Goal: Navigation & Orientation: Find specific page/section

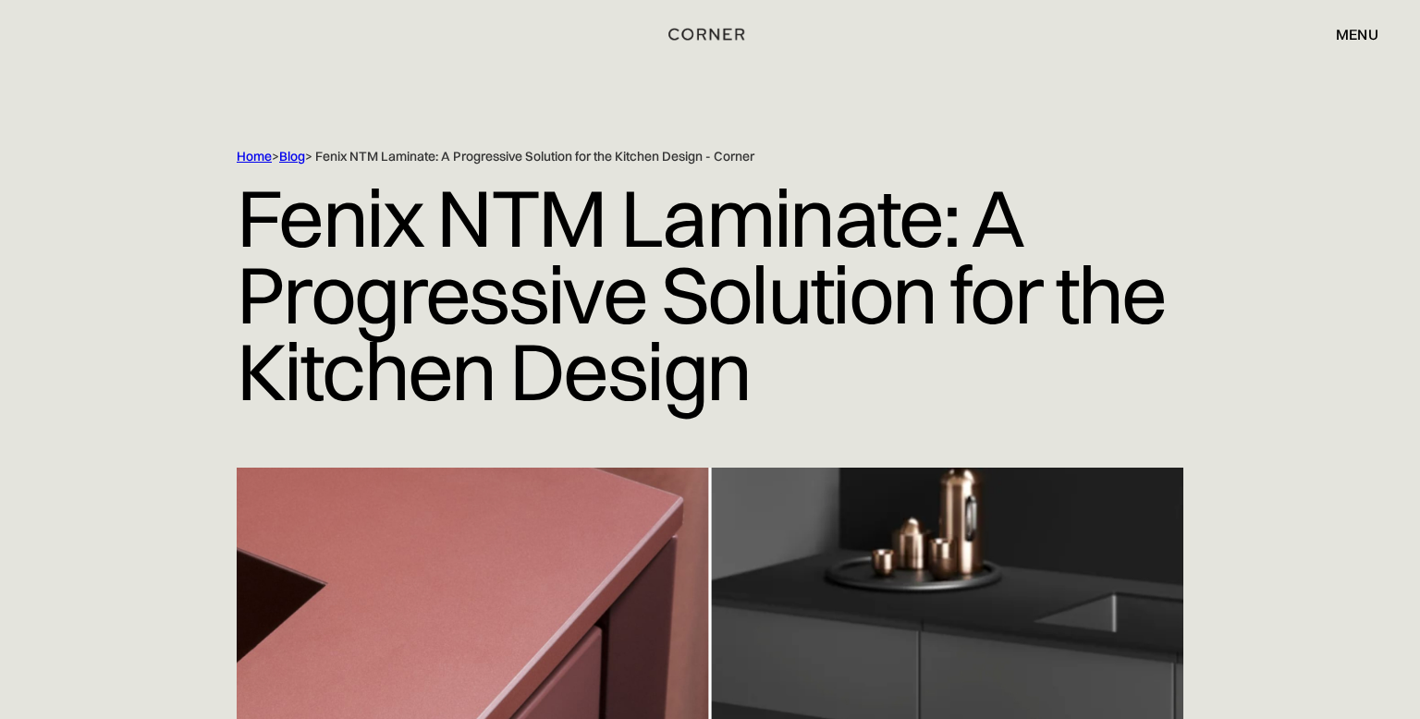
click at [1351, 36] on div "menu" at bounding box center [1357, 34] width 43 height 15
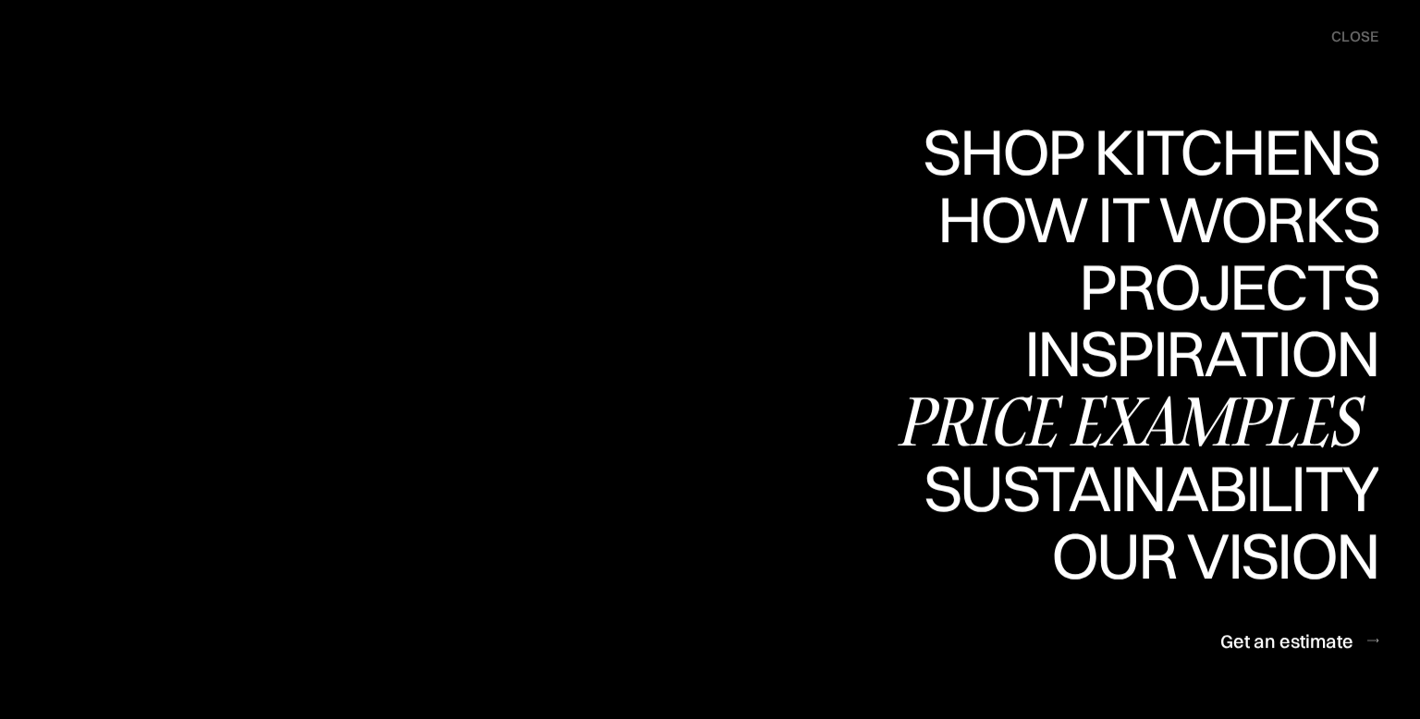
click at [1169, 418] on div "Price examples" at bounding box center [1136, 420] width 484 height 65
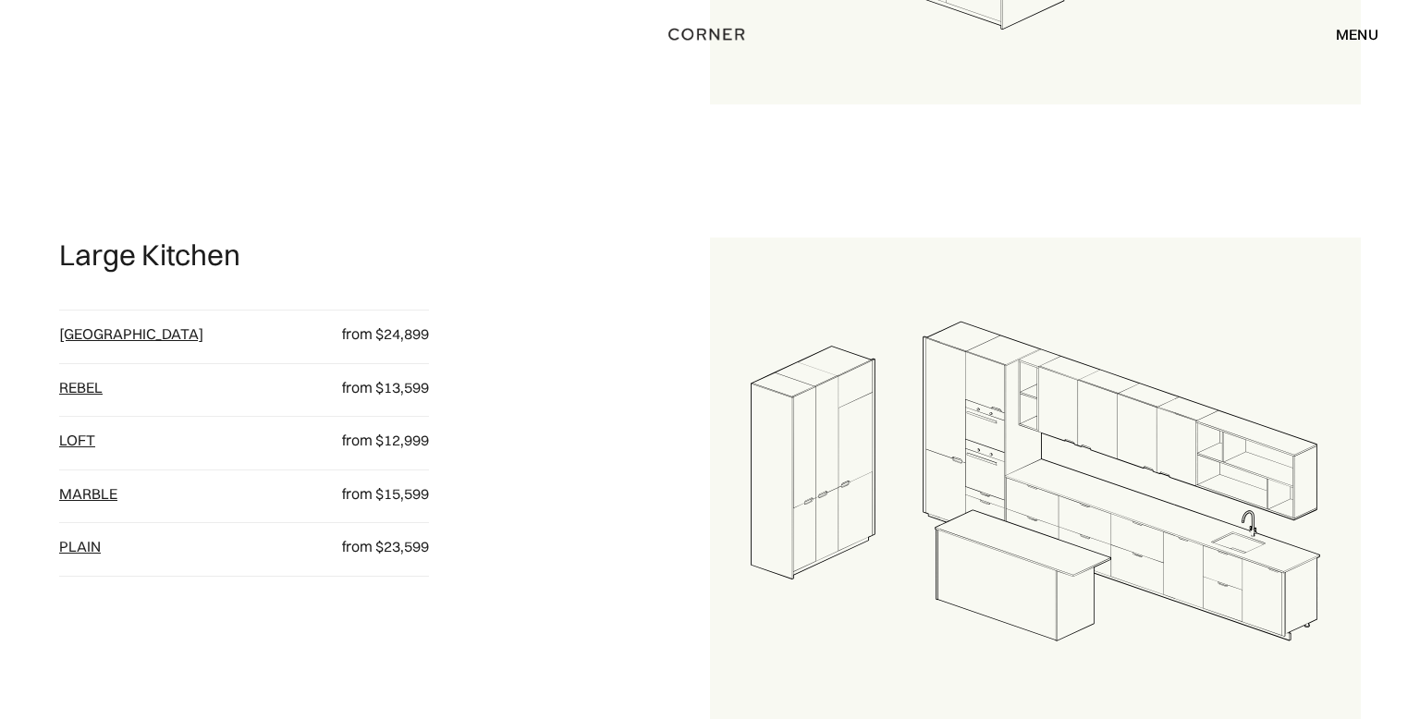
scroll to position [1922, 0]
click at [81, 333] on link "[GEOGRAPHIC_DATA]" at bounding box center [131, 335] width 144 height 18
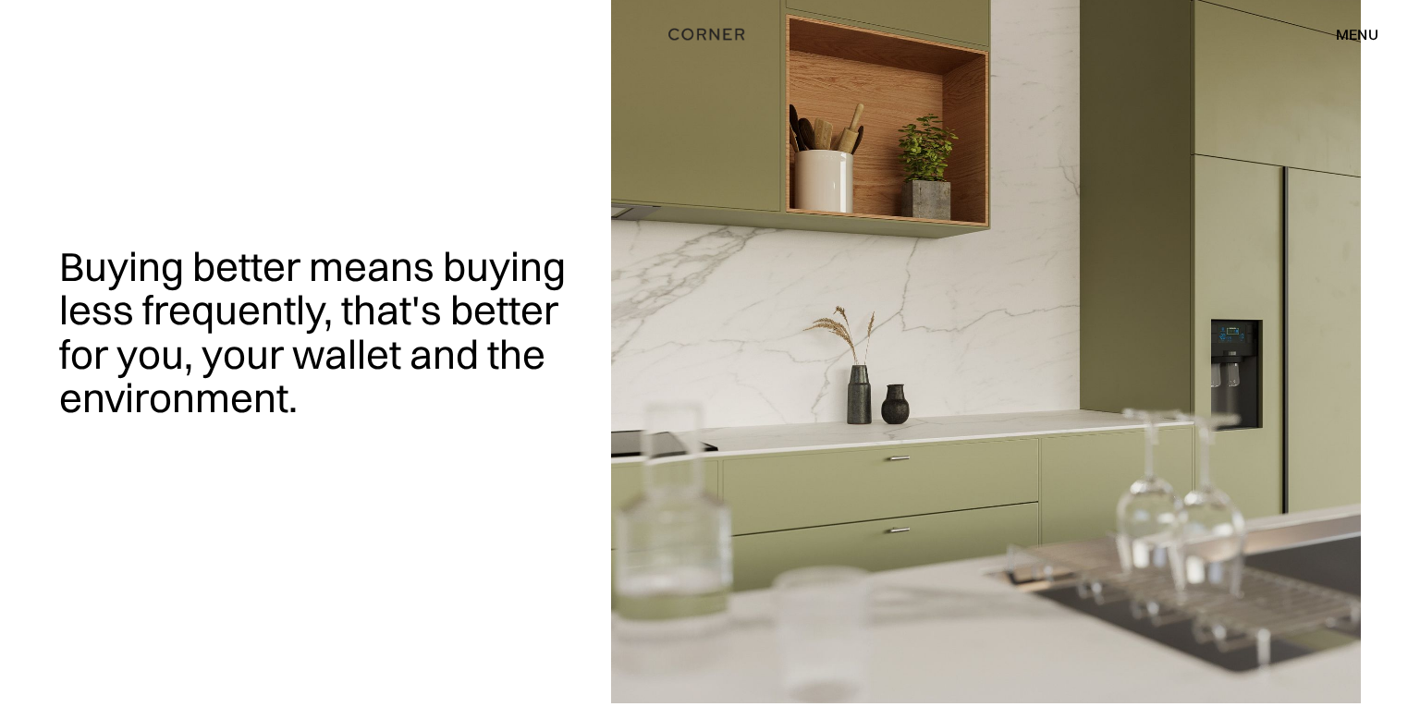
scroll to position [0, 0]
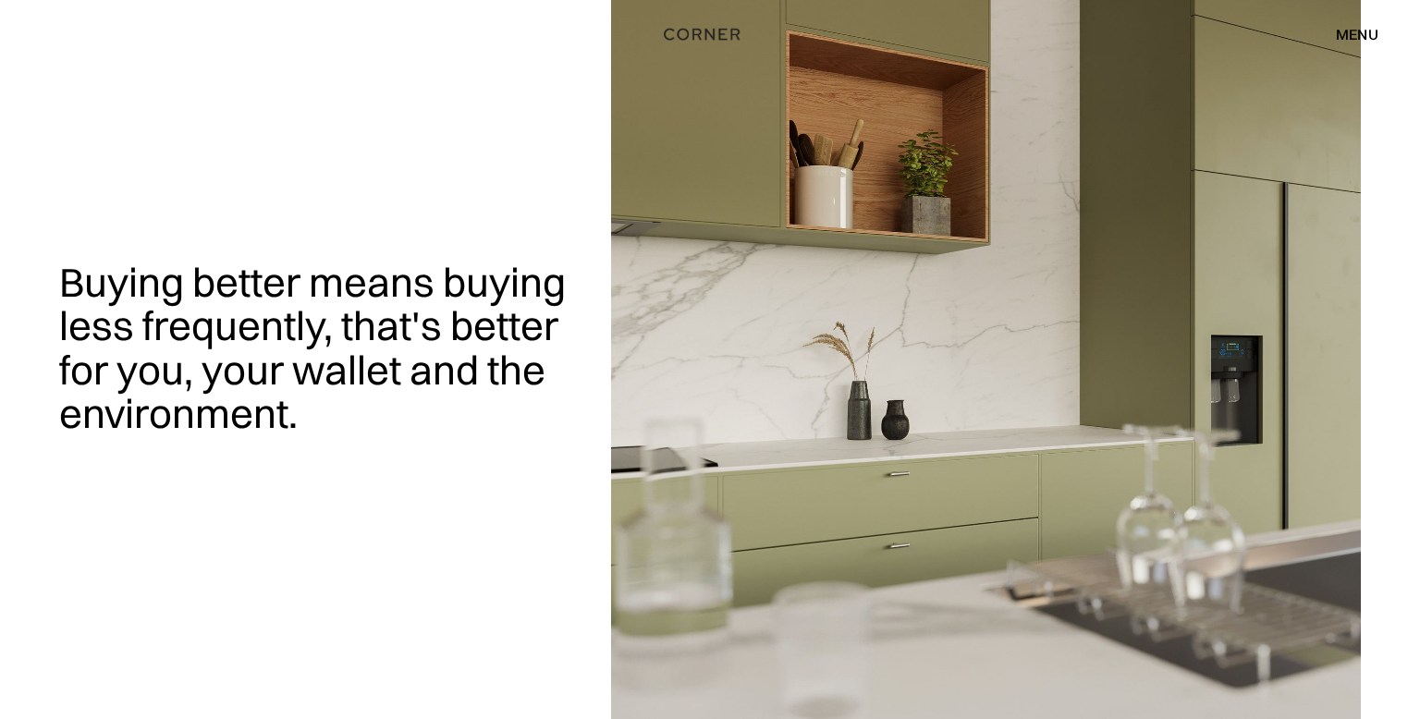
click at [691, 34] on img "home" at bounding box center [702, 34] width 76 height 24
click at [1349, 35] on div "menu" at bounding box center [1357, 34] width 43 height 15
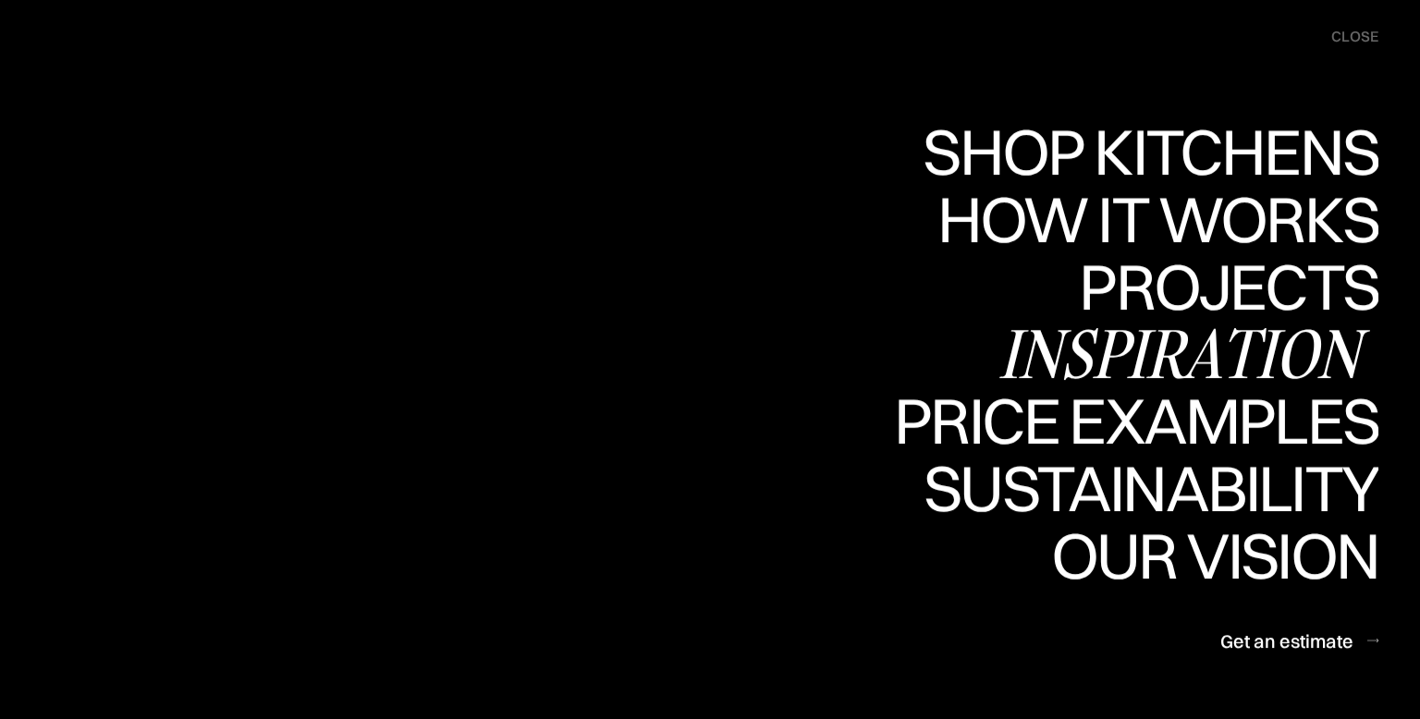
click at [1189, 342] on div "Inspiration" at bounding box center [1188, 353] width 380 height 65
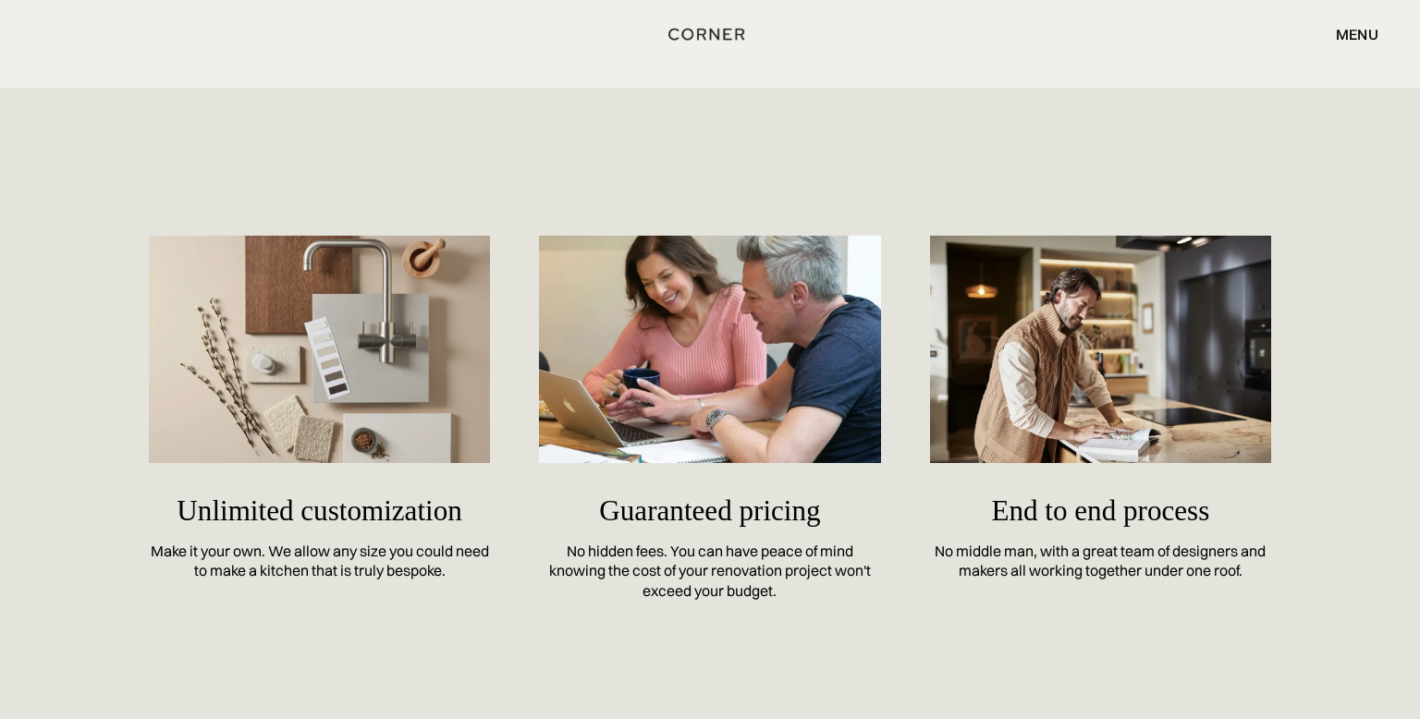
scroll to position [7911, 0]
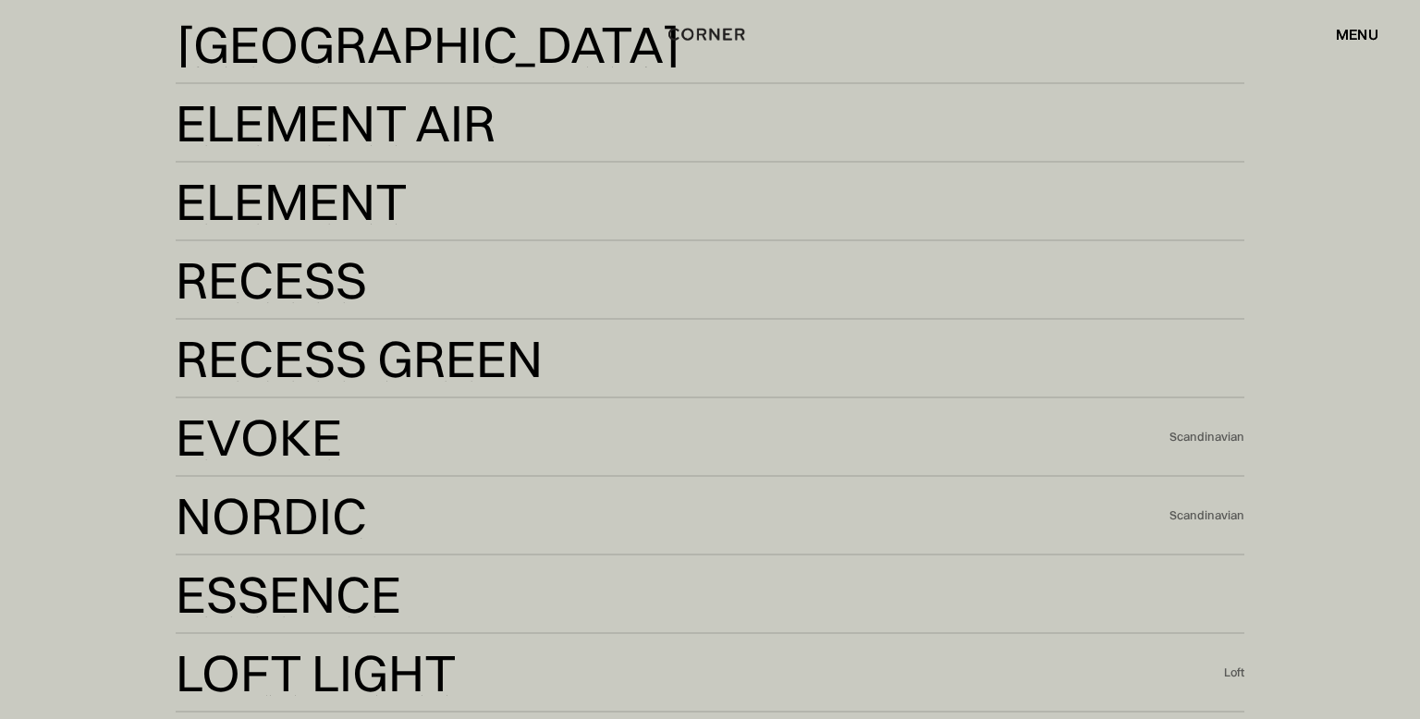
scroll to position [3697, 0]
